Goal: Information Seeking & Learning: Learn about a topic

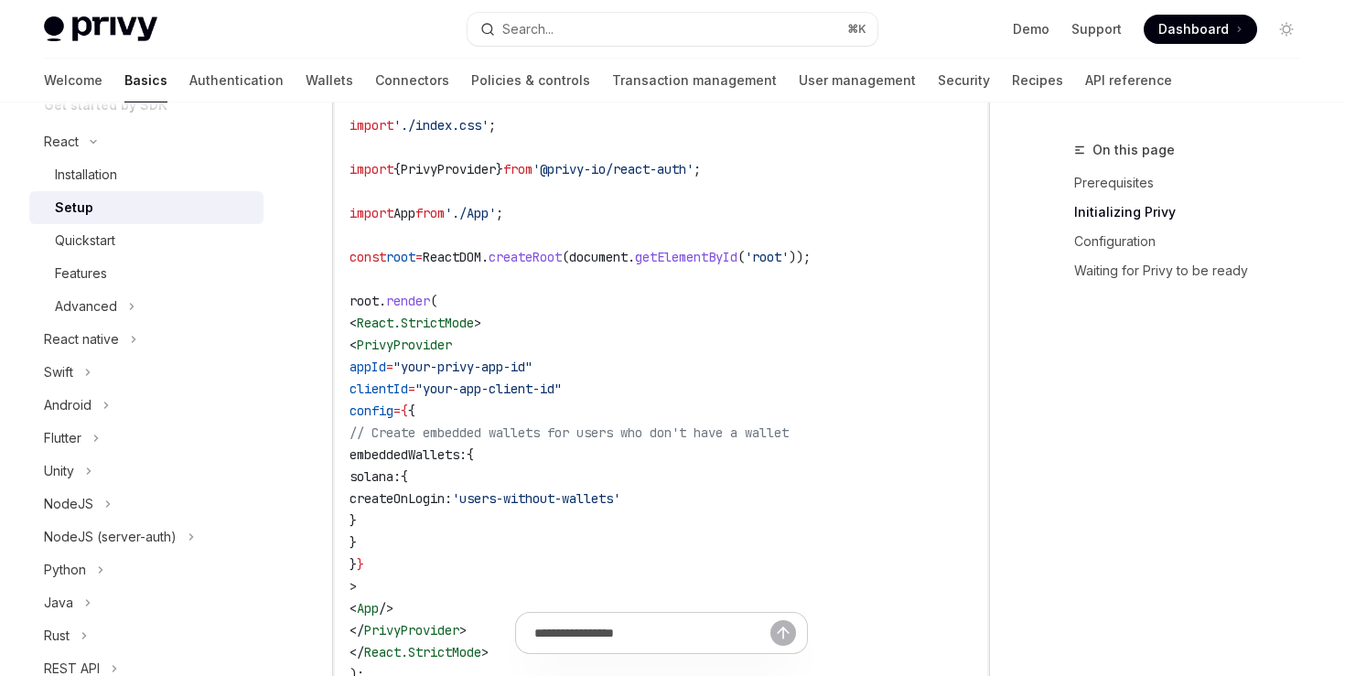
scroll to position [326, 0]
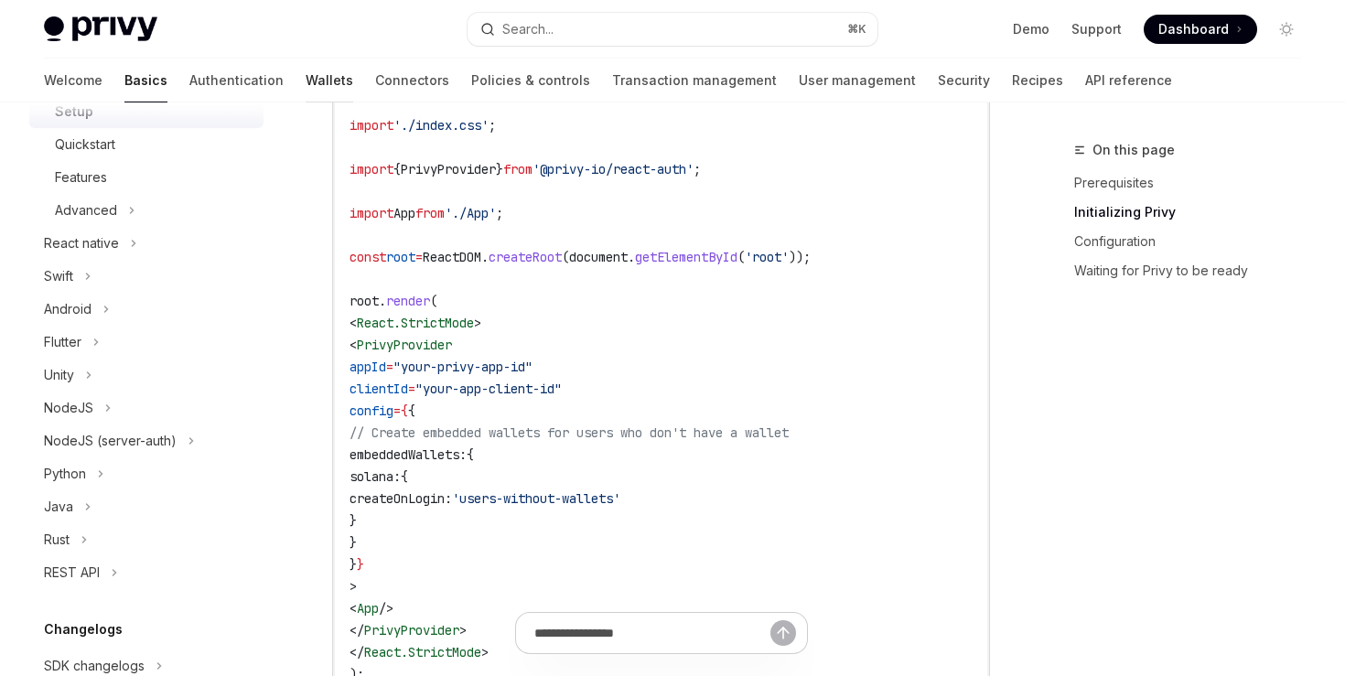
click at [306, 92] on link "Wallets" at bounding box center [330, 81] width 48 height 44
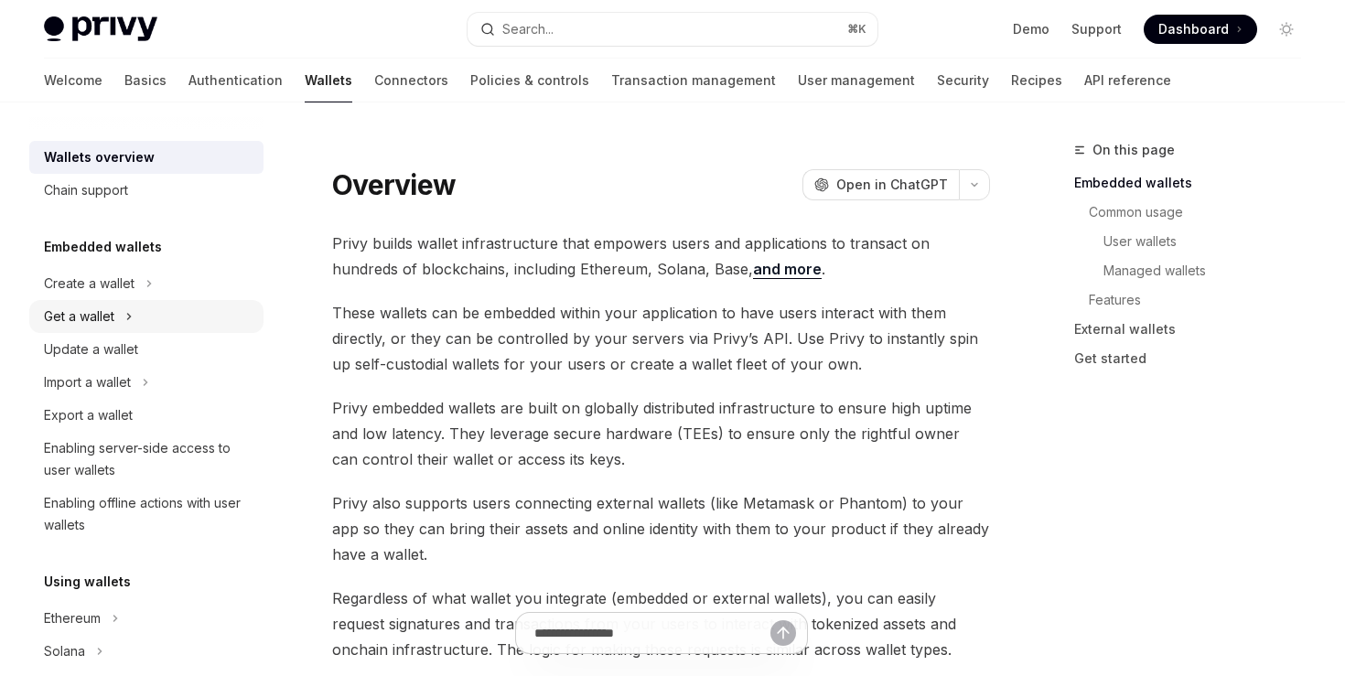
click at [101, 319] on div "Get a wallet" at bounding box center [79, 317] width 70 height 22
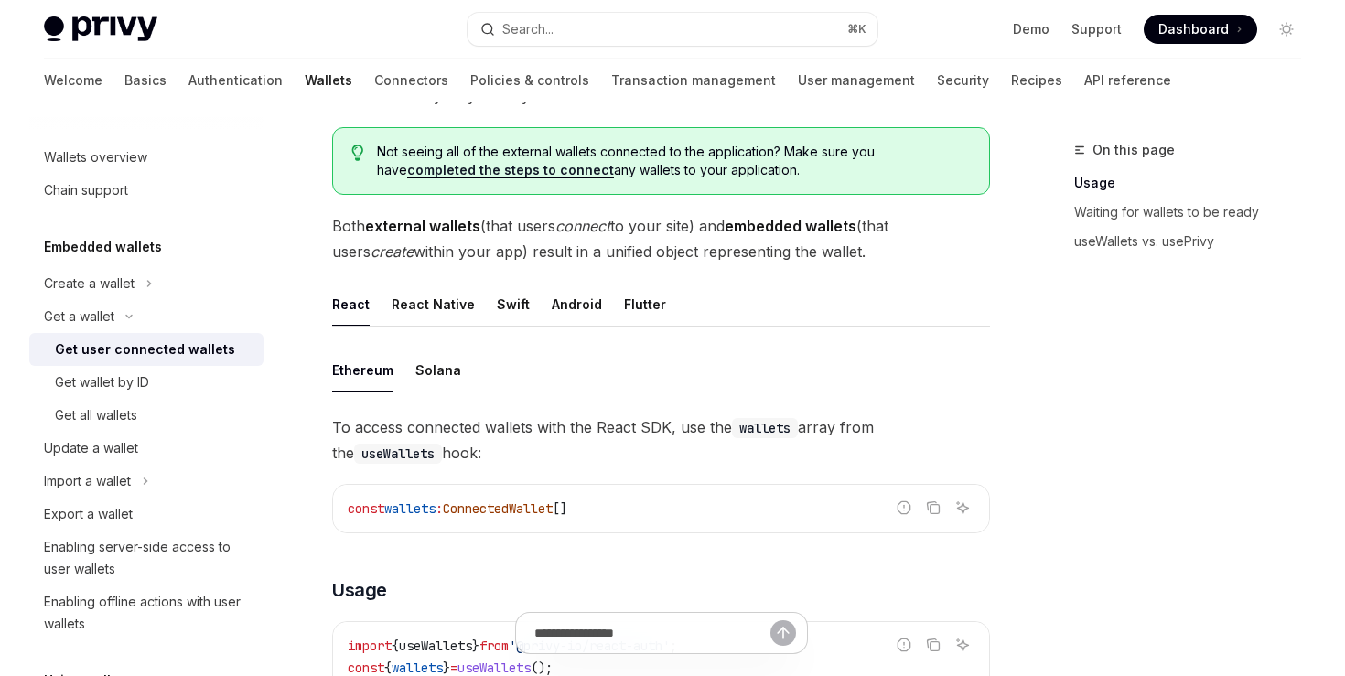
scroll to position [377, 0]
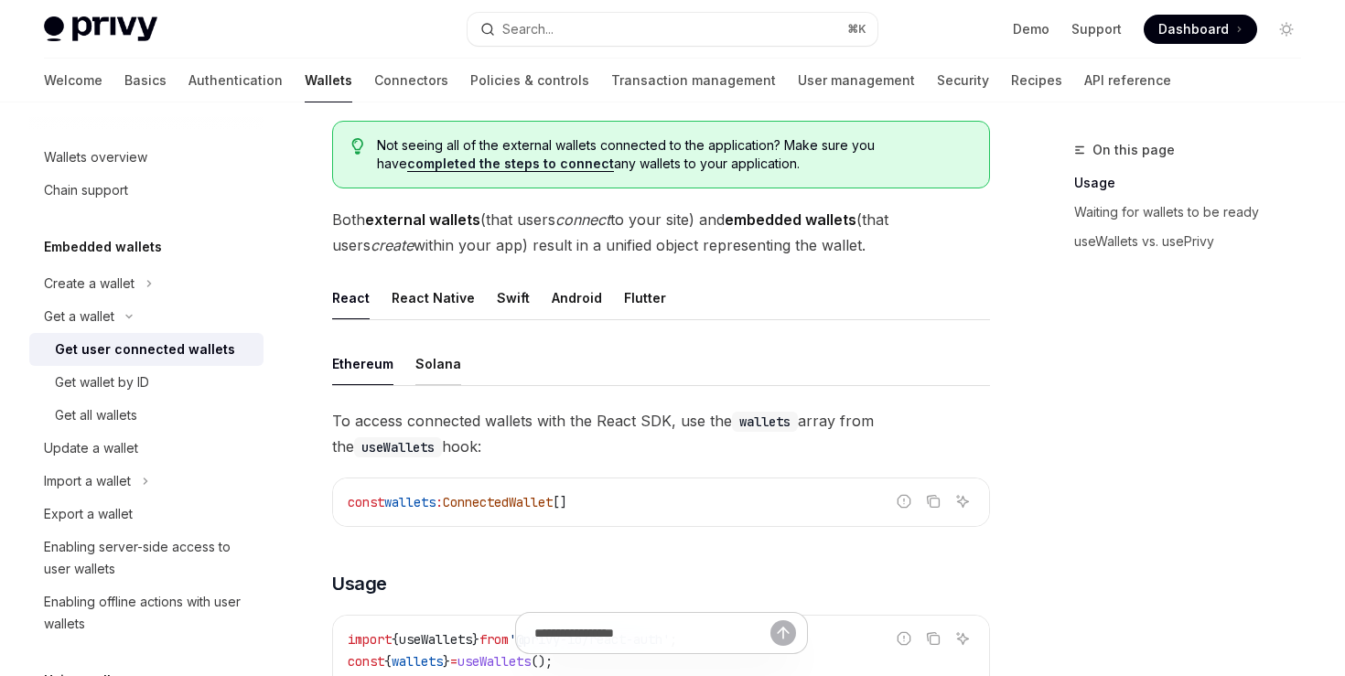
click at [438, 363] on div "Solana" at bounding box center [439, 363] width 46 height 43
type textarea "*"
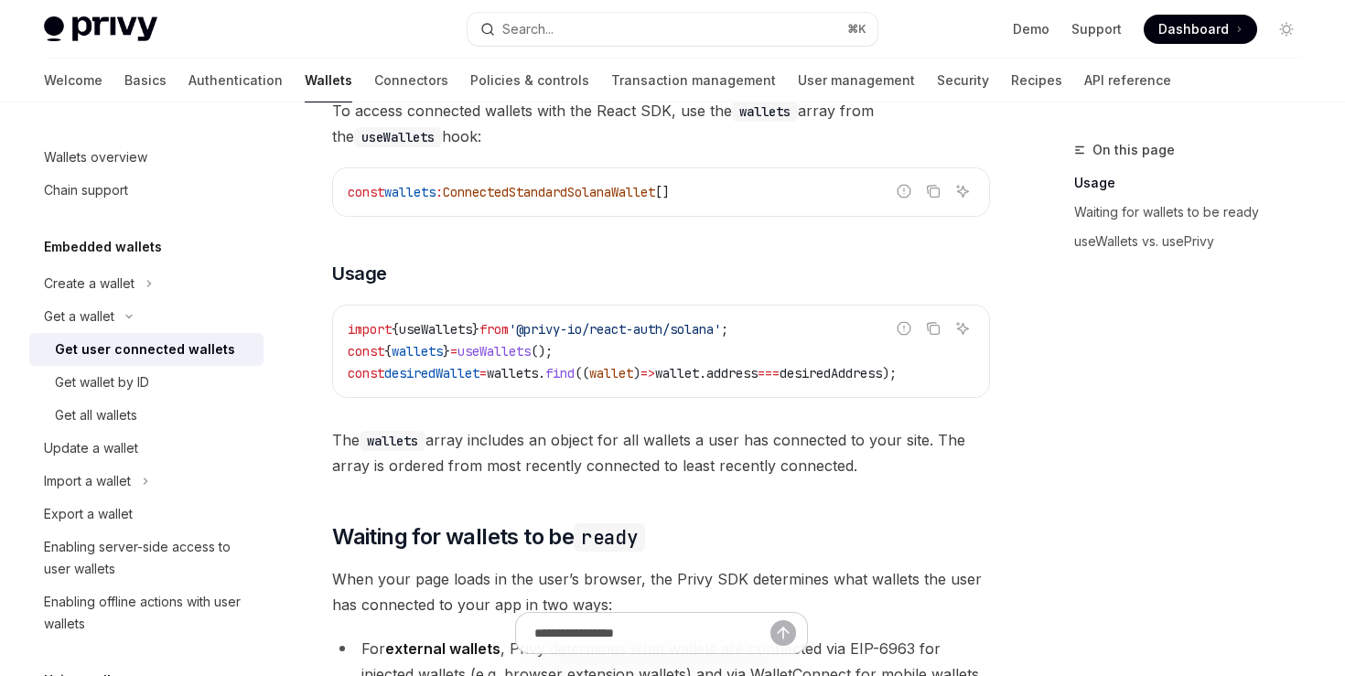
scroll to position [715, 0]
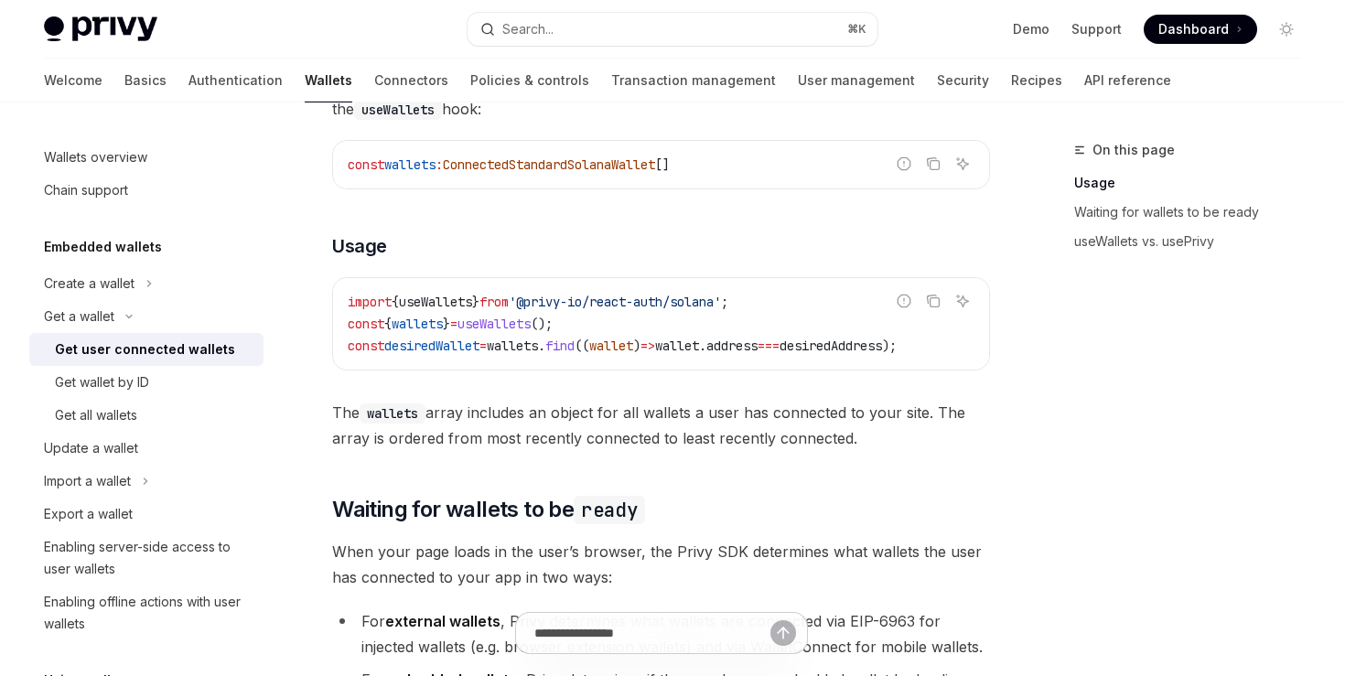
click at [348, 298] on span "import" at bounding box center [370, 302] width 44 height 16
